Goal: Information Seeking & Learning: Learn about a topic

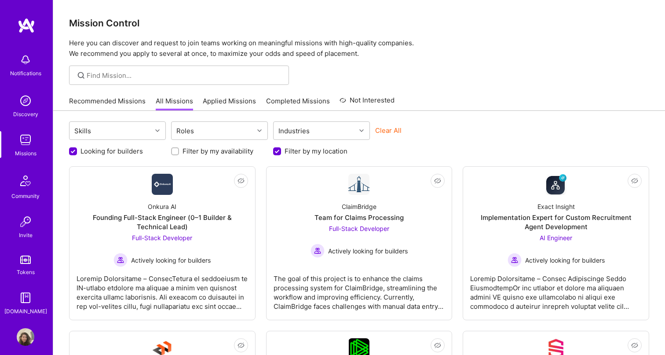
click at [171, 102] on link "All Missions" at bounding box center [174, 103] width 37 height 15
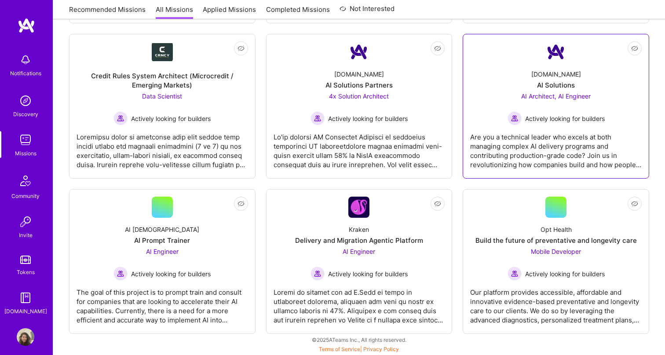
scroll to position [607, 0]
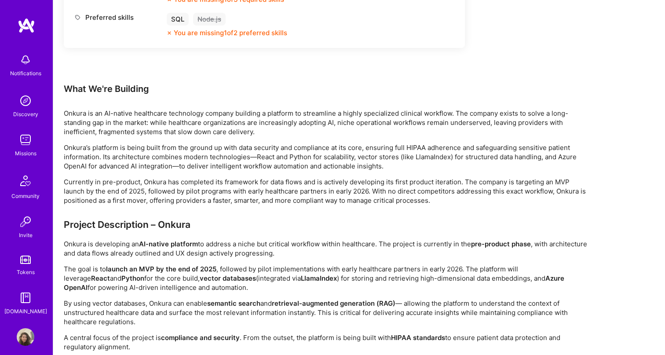
scroll to position [479, 0]
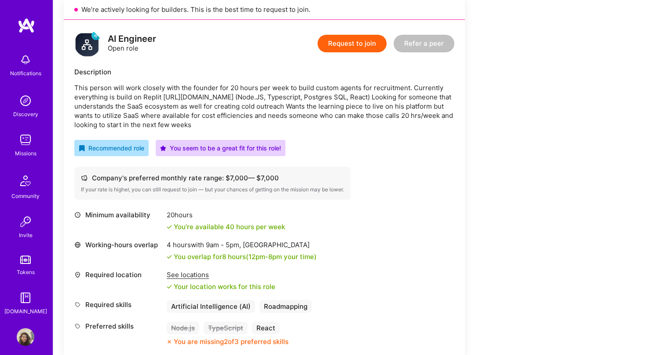
scroll to position [208, 0]
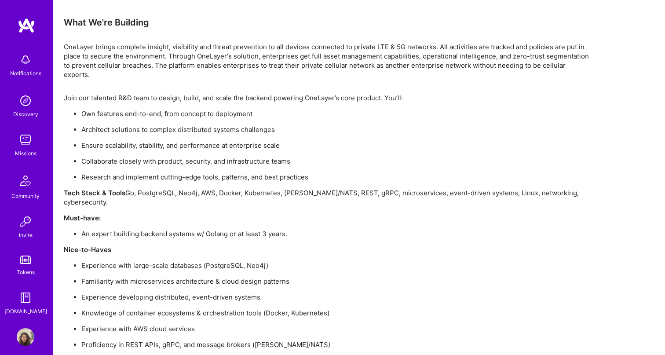
scroll to position [666, 0]
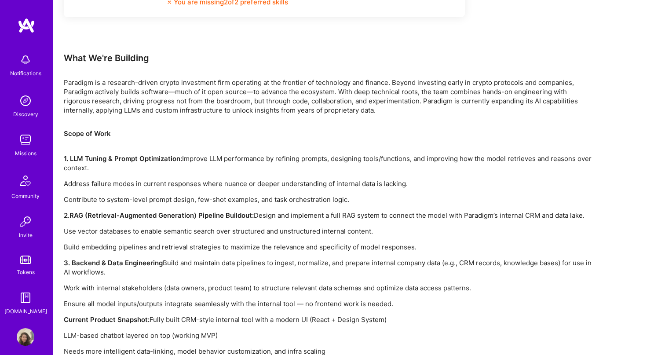
scroll to position [510, 0]
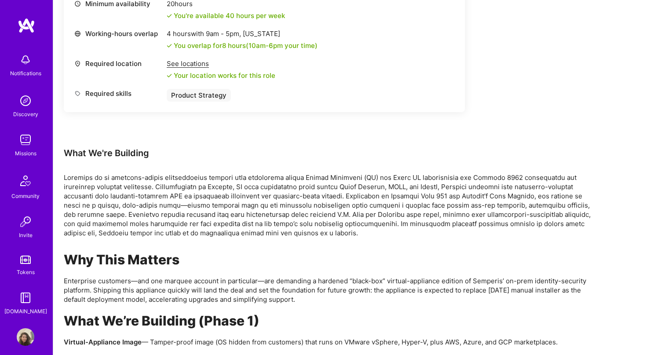
scroll to position [411, 0]
